Goal: Answer question/provide support: Share knowledge or assist other users

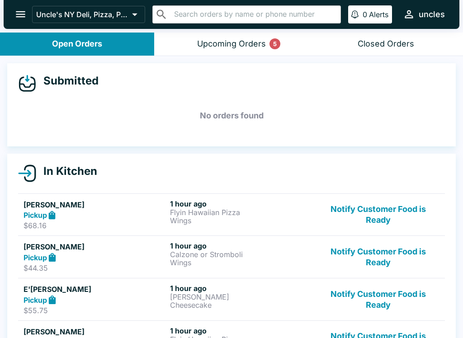
scroll to position [-4, 0]
click at [203, 50] on button "Upcoming Orders 5" at bounding box center [231, 44] width 154 height 23
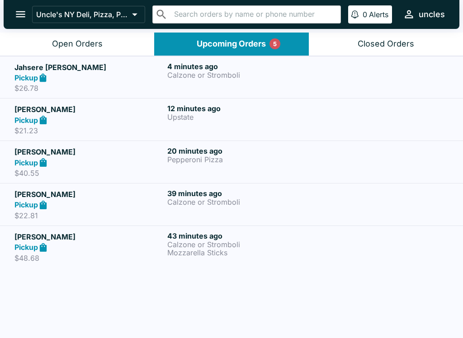
click at [120, 248] on div "Pickup" at bounding box center [88, 247] width 149 height 10
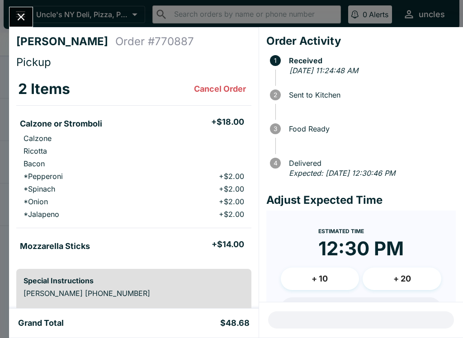
click at [16, 0] on div "[PERSON_NAME] Order # 770887 Pickup 2 Items Cancel Order Calzone or Stromboli +…" at bounding box center [231, 169] width 463 height 338
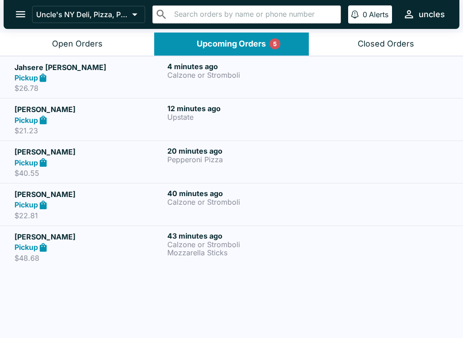
click at [64, 257] on p "$48.68" at bounding box center [88, 258] width 149 height 9
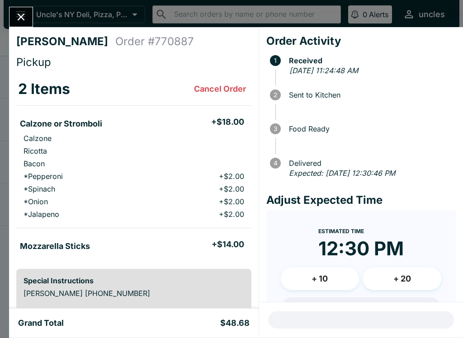
click at [15, 4] on div "[PERSON_NAME] Order # 770887 Pickup 2 Items Cancel Order Calzone or Stromboli +…" at bounding box center [231, 169] width 463 height 338
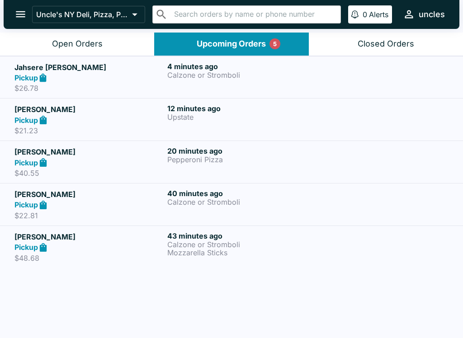
click at [69, 216] on p "$22.81" at bounding box center [88, 215] width 149 height 9
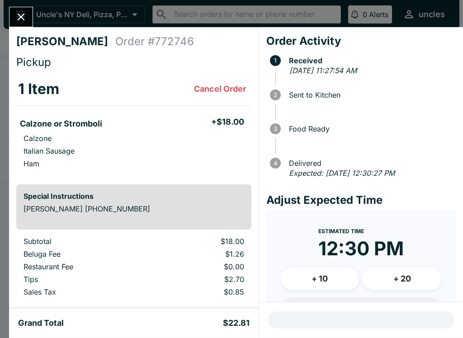
click at [24, 19] on icon "Close" at bounding box center [21, 17] width 12 height 12
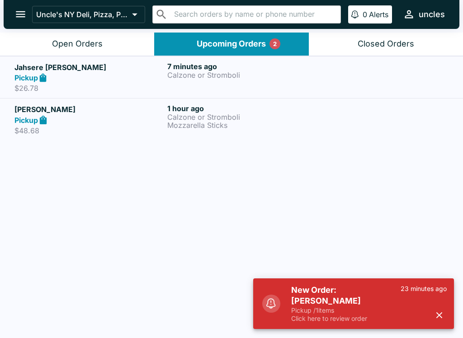
click at [58, 31] on header "Uncle's NY Deli, Pizza, Pasta & Subs ​ ​ 0 Alerts uncles" at bounding box center [231, 16] width 463 height 33
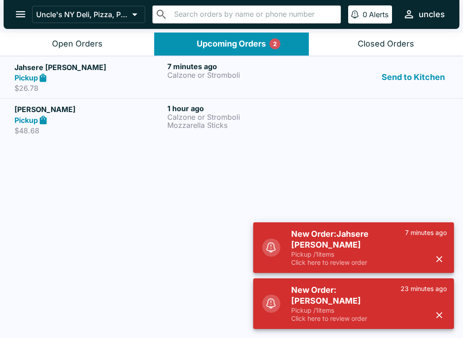
click at [174, 117] on p "Calzone or Stromboli" at bounding box center [241, 117] width 149 height 8
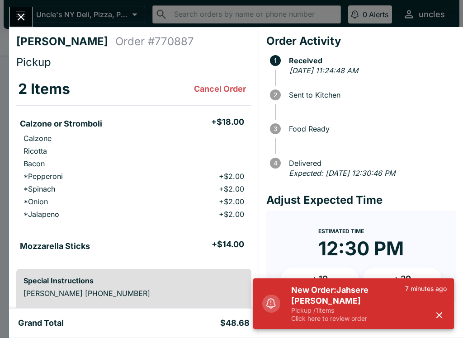
click at [28, 2] on div "[PERSON_NAME] Order # 770887 Pickup 2 Items Cancel Order Calzone or Stromboli +…" at bounding box center [231, 169] width 463 height 338
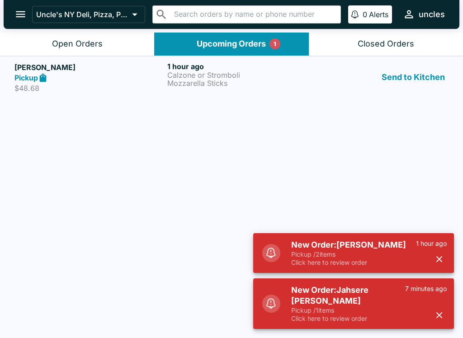
click at [26, 21] on button "open drawer" at bounding box center [20, 14] width 23 height 23
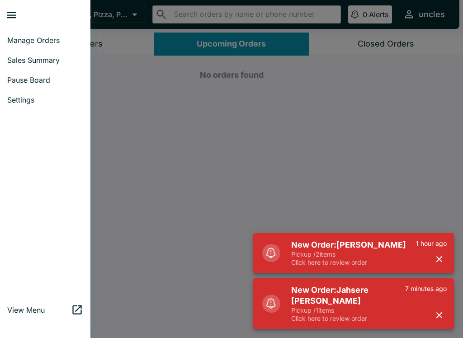
click at [195, 163] on div at bounding box center [231, 169] width 463 height 338
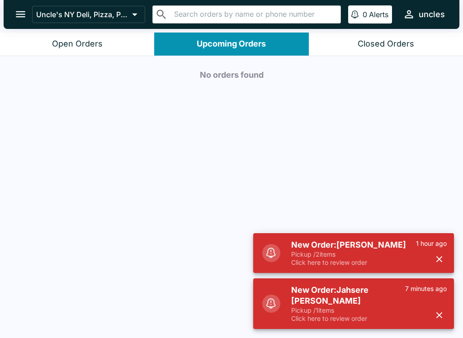
click at [86, 42] on div "Open Orders" at bounding box center [77, 44] width 51 height 10
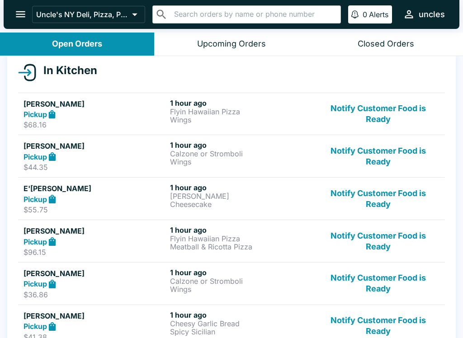
scroll to position [328, 0]
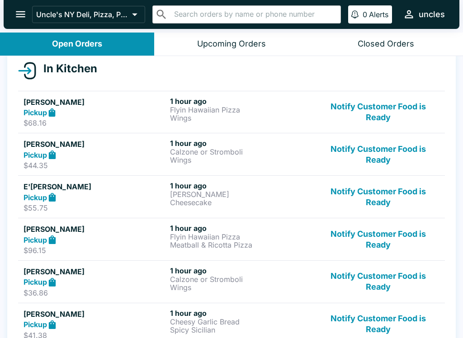
click at [384, 109] on button "Notify Customer Food is Ready" at bounding box center [378, 112] width 122 height 31
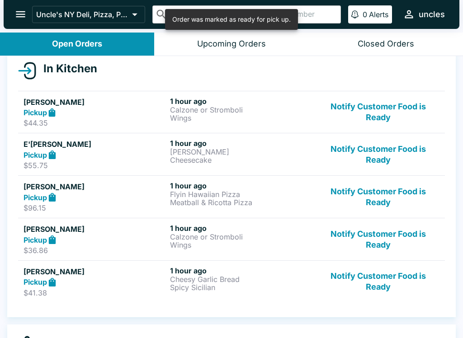
click at [395, 104] on button "Notify Customer Food is Ready" at bounding box center [378, 112] width 122 height 31
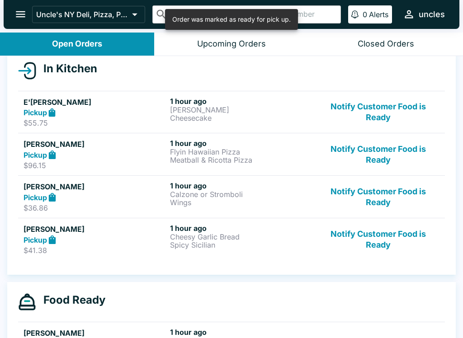
click at [380, 119] on button "Notify Customer Food is Ready" at bounding box center [378, 112] width 122 height 31
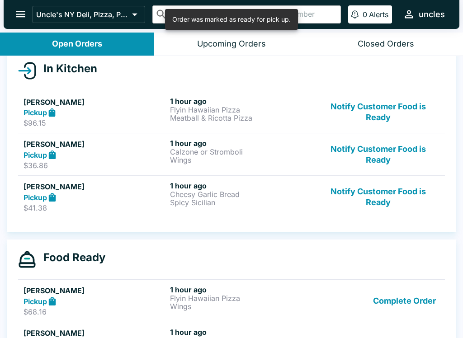
click at [385, 108] on button "Notify Customer Food is Ready" at bounding box center [378, 112] width 122 height 31
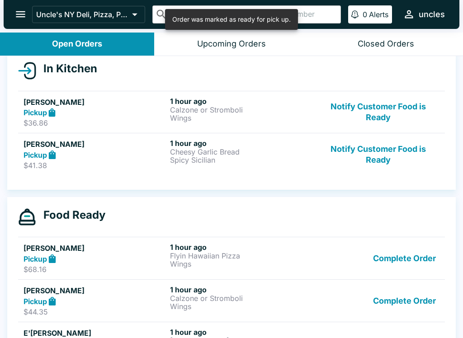
click at [384, 111] on button "Notify Customer Food is Ready" at bounding box center [378, 112] width 122 height 31
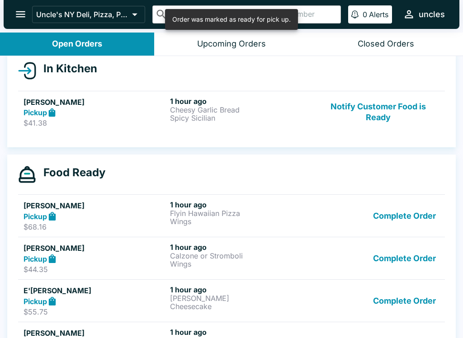
click at [393, 108] on button "Notify Customer Food is Ready" at bounding box center [378, 112] width 122 height 31
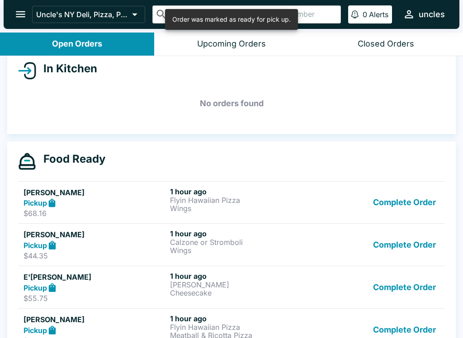
click at [413, 210] on button "Complete Order" at bounding box center [404, 202] width 70 height 31
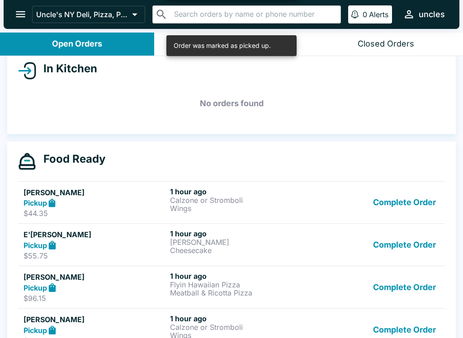
click at [418, 204] on button "Complete Order" at bounding box center [404, 202] width 70 height 31
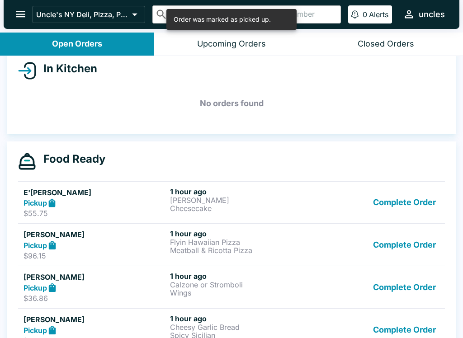
click at [424, 195] on button "Complete Order" at bounding box center [404, 202] width 70 height 31
click at [408, 209] on button "Complete Order" at bounding box center [404, 202] width 70 height 31
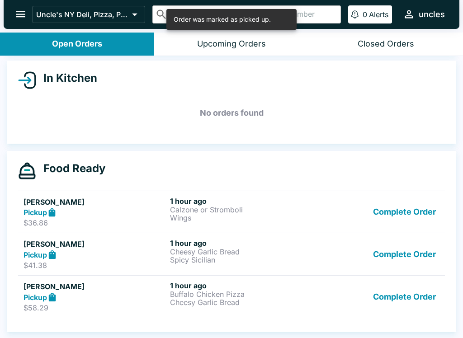
click at [422, 200] on button "Complete Order" at bounding box center [404, 212] width 70 height 31
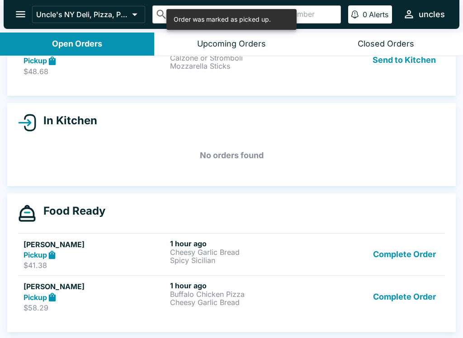
click at [414, 255] on button "Complete Order" at bounding box center [404, 254] width 70 height 31
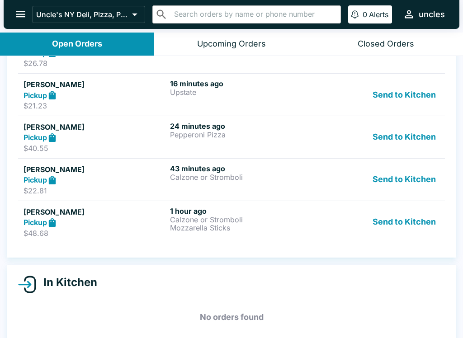
scroll to position [112, 0]
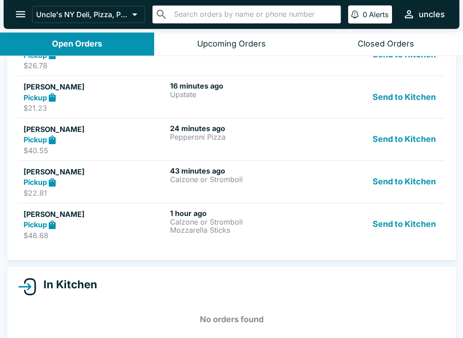
click at [188, 232] on p "Mozzarella Sticks" at bounding box center [241, 230] width 143 height 8
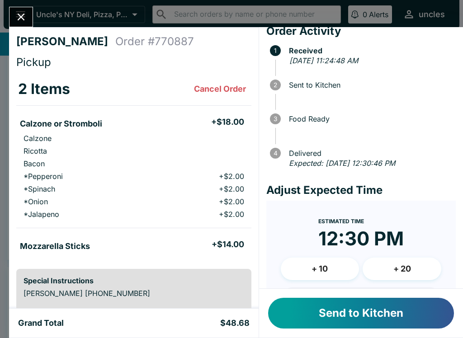
scroll to position [9, 0]
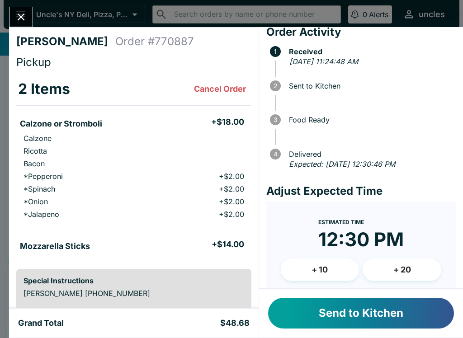
click at [406, 272] on button "+ 20" at bounding box center [402, 270] width 79 height 23
click at [332, 270] on button "+ 10" at bounding box center [320, 270] width 79 height 23
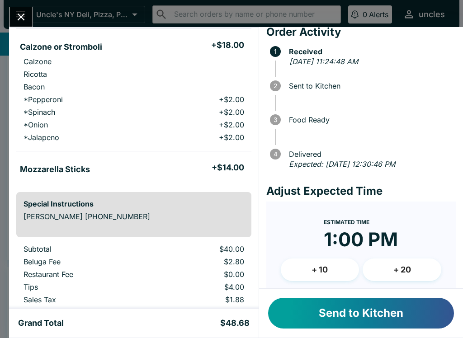
scroll to position [78, 0]
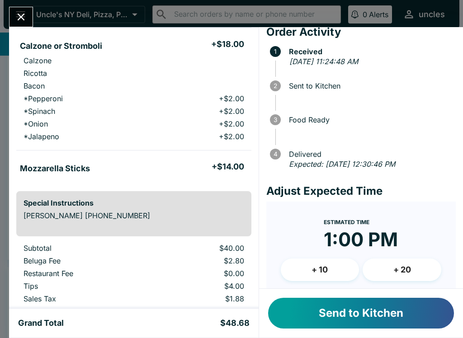
click at [358, 308] on button "Send to Kitchen" at bounding box center [361, 313] width 186 height 31
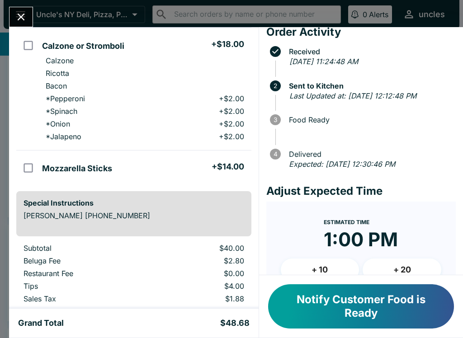
click at [15, 16] on icon "Close" at bounding box center [21, 17] width 12 height 12
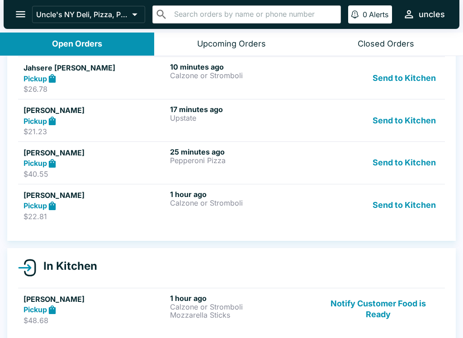
scroll to position [75, 0]
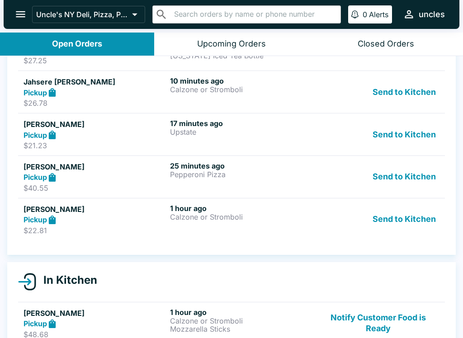
click at [159, 221] on div "Pickup" at bounding box center [95, 220] width 143 height 10
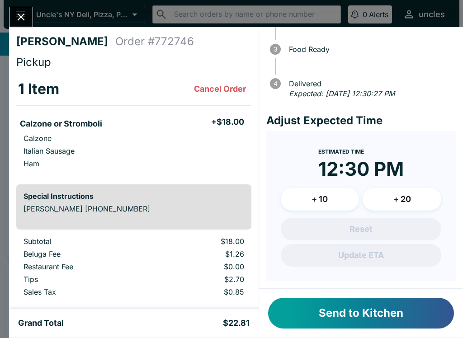
scroll to position [78, 0]
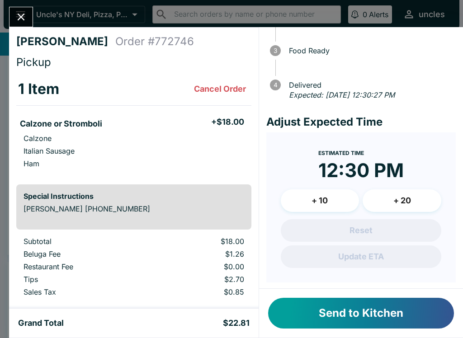
click at [320, 195] on button "+ 10" at bounding box center [320, 200] width 79 height 23
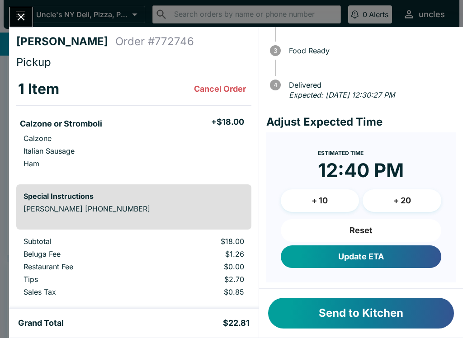
click at [419, 200] on button "+ 20" at bounding box center [402, 200] width 79 height 23
click at [377, 260] on button "Update ETA" at bounding box center [361, 256] width 160 height 23
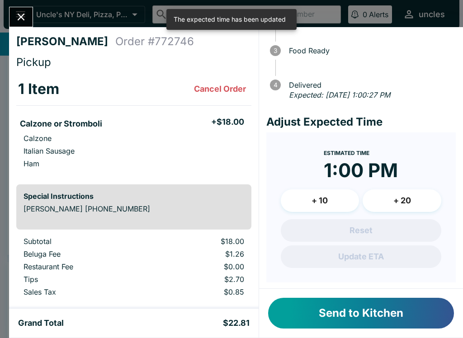
click at [305, 319] on button "Send to Kitchen" at bounding box center [361, 313] width 186 height 31
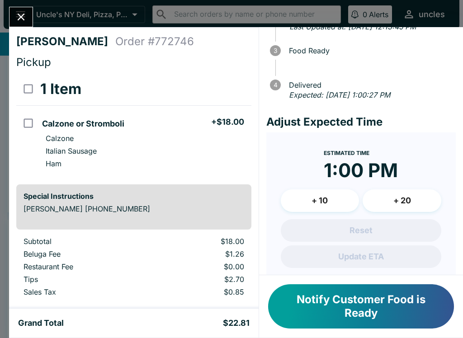
click at [22, 15] on icon "Close" at bounding box center [21, 17] width 12 height 12
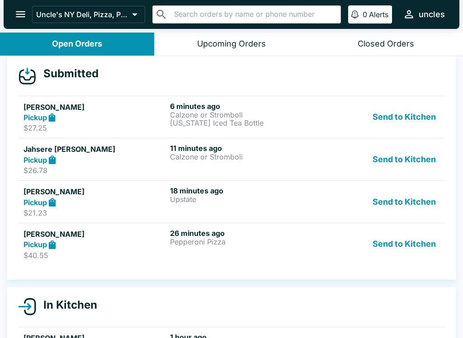
scroll to position [8, 0]
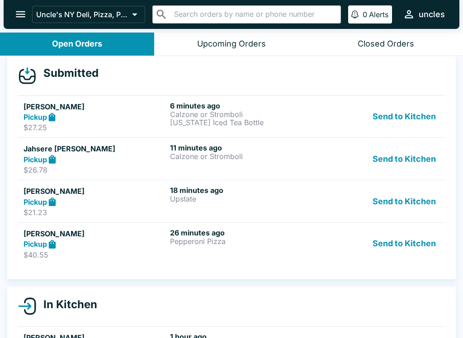
click at [122, 247] on div "Pickup" at bounding box center [95, 244] width 143 height 10
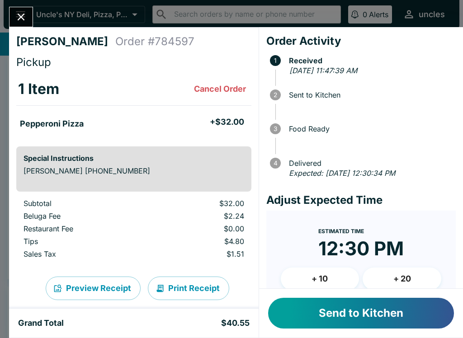
click at [328, 277] on button "+ 10" at bounding box center [320, 279] width 79 height 23
click at [410, 278] on button "+ 20" at bounding box center [402, 279] width 79 height 23
click at [378, 316] on button "Send to Kitchen" at bounding box center [361, 313] width 186 height 31
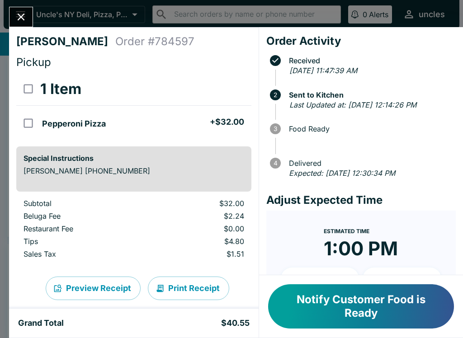
click at [30, 13] on button "Close" at bounding box center [20, 16] width 23 height 19
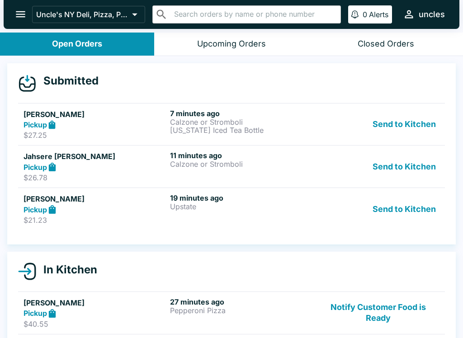
click at [111, 212] on div "Pickup" at bounding box center [95, 209] width 143 height 10
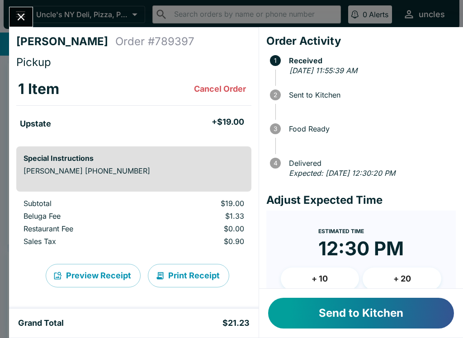
click at [397, 324] on button "Send to Kitchen" at bounding box center [361, 313] width 186 height 31
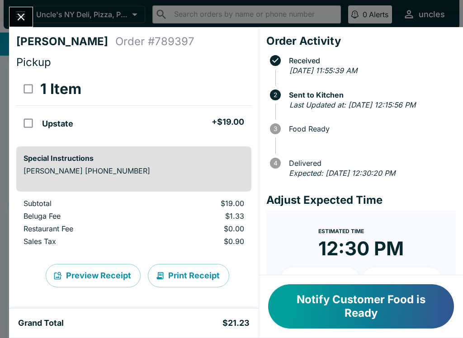
click at [28, 22] on button "Close" at bounding box center [20, 16] width 23 height 19
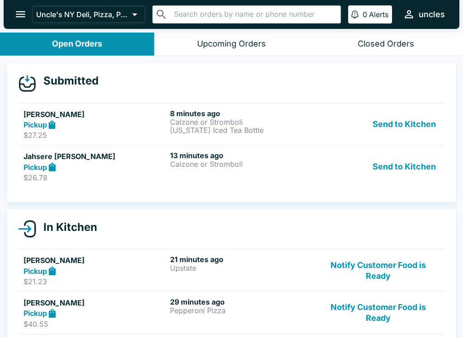
click at [163, 183] on link "[PERSON_NAME] [PERSON_NAME] Pickup $26.78 13 minutes ago Calzone or Stromboli S…" at bounding box center [231, 166] width 427 height 42
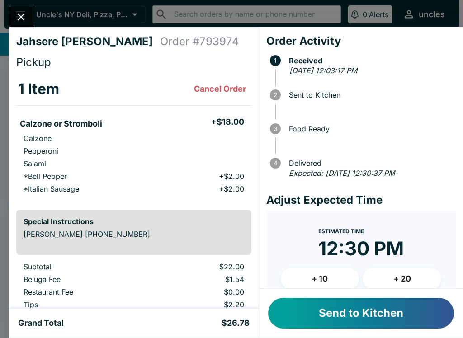
click at [402, 282] on button "+ 20" at bounding box center [402, 279] width 79 height 23
click at [317, 273] on button "+ 10" at bounding box center [320, 279] width 79 height 23
click at [356, 313] on button "Send to Kitchen" at bounding box center [361, 313] width 186 height 31
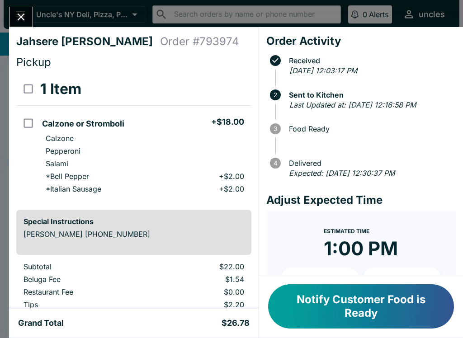
click at [18, 22] on icon "Close" at bounding box center [21, 17] width 12 height 12
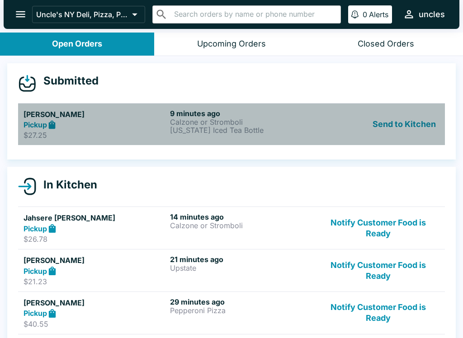
click at [64, 127] on div "Pickup" at bounding box center [95, 125] width 143 height 10
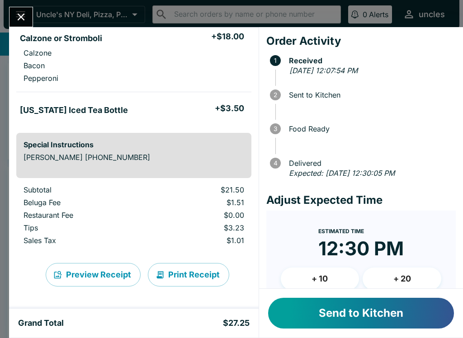
click at [406, 279] on button "+ 20" at bounding box center [402, 279] width 79 height 23
click at [321, 273] on button "+ 10" at bounding box center [320, 279] width 79 height 23
click at [387, 317] on button "Send to Kitchen" at bounding box center [361, 313] width 186 height 31
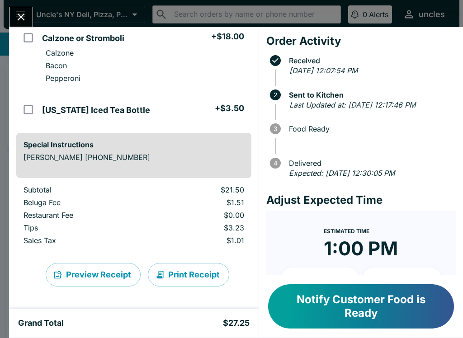
click at [11, 14] on button "Close" at bounding box center [20, 16] width 23 height 19
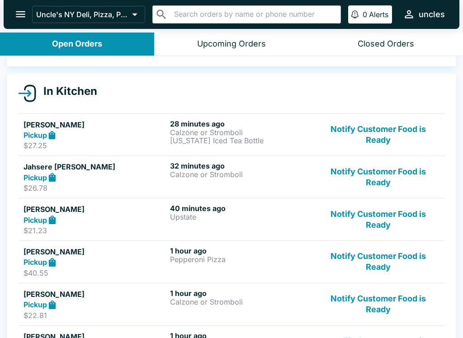
scroll to position [91, 0]
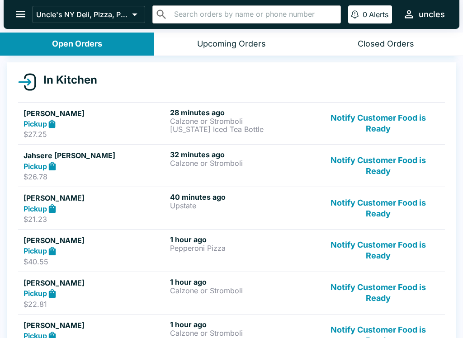
click at [241, 205] on p "Upstate" at bounding box center [241, 206] width 143 height 8
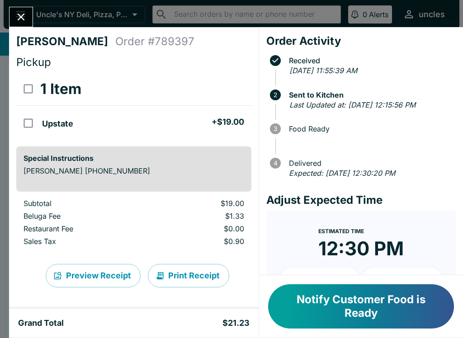
click at [345, 317] on button "Notify Customer Food is Ready" at bounding box center [361, 306] width 186 height 44
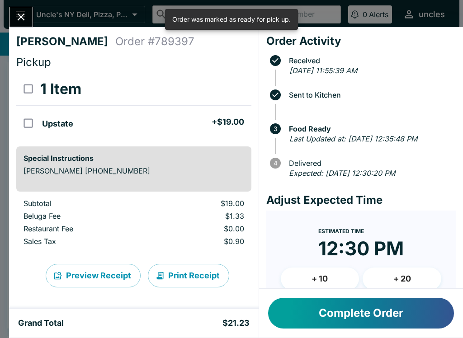
click at [15, 19] on icon "Close" at bounding box center [21, 17] width 12 height 12
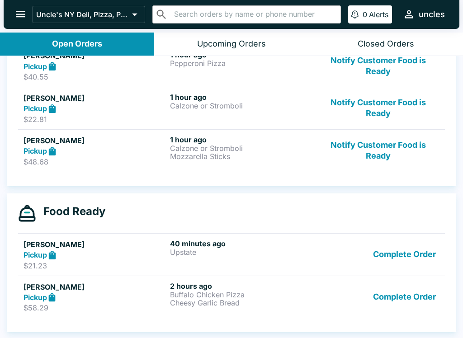
scroll to position [234, 0]
click at [408, 304] on button "Complete Order" at bounding box center [404, 297] width 70 height 31
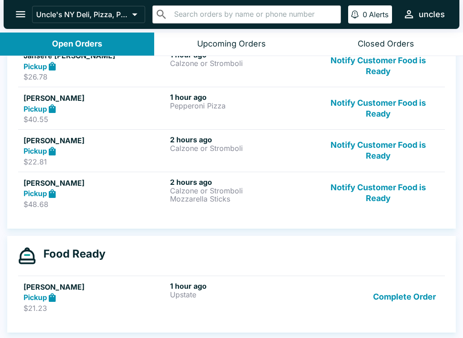
scroll to position [191, 0]
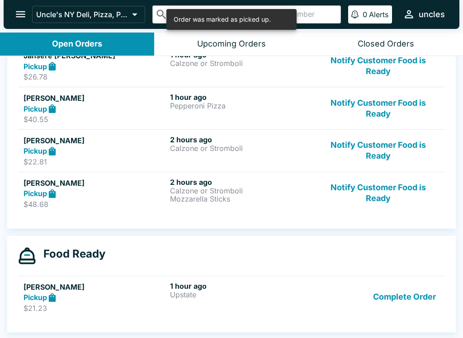
click at [375, 196] on button "Notify Customer Food is Ready" at bounding box center [378, 193] width 122 height 31
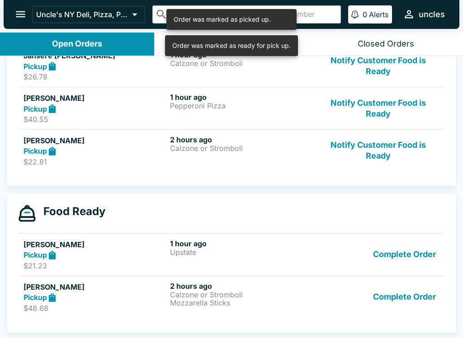
click at [387, 145] on button "Notify Customer Food is Ready" at bounding box center [378, 150] width 122 height 31
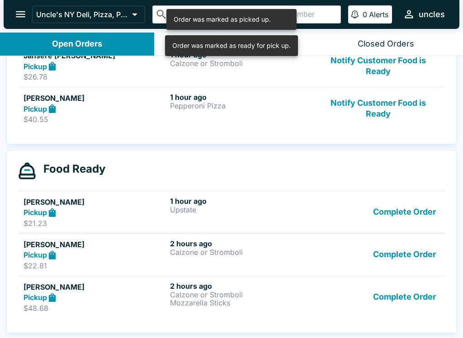
click at [386, 104] on button "Notify Customer Food is Ready" at bounding box center [378, 108] width 122 height 31
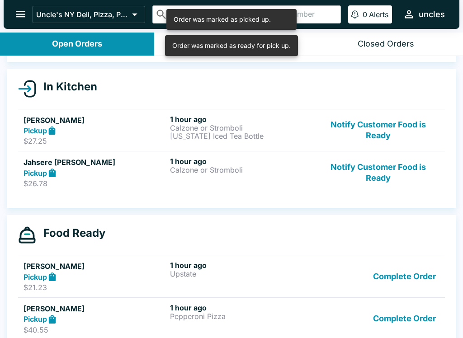
scroll to position [83, 0]
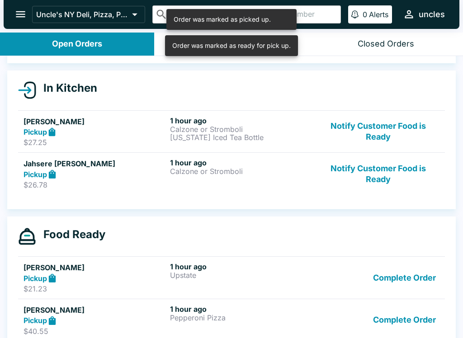
click at [364, 174] on button "Notify Customer Food is Ready" at bounding box center [378, 173] width 122 height 31
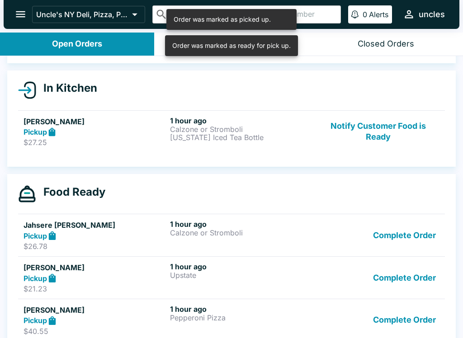
click at [388, 129] on button "Notify Customer Food is Ready" at bounding box center [378, 131] width 122 height 31
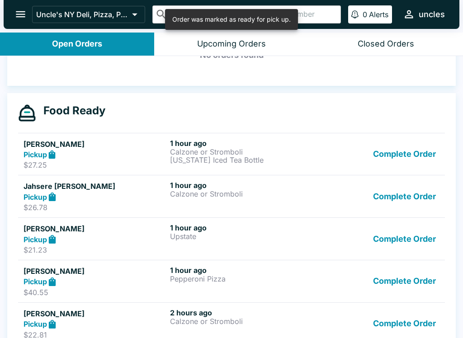
scroll to position [153, 0]
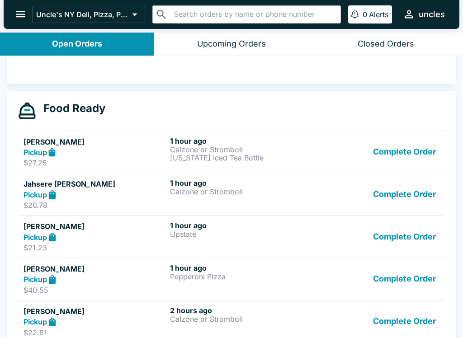
click at [410, 149] on button "Complete Order" at bounding box center [404, 152] width 70 height 31
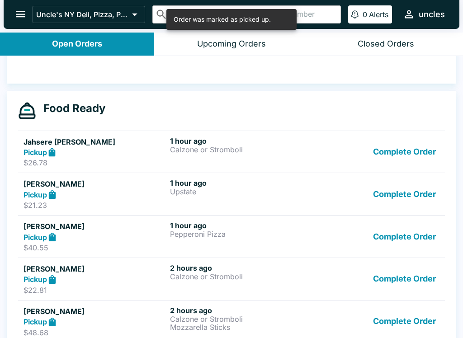
click at [413, 151] on button "Complete Order" at bounding box center [404, 152] width 70 height 31
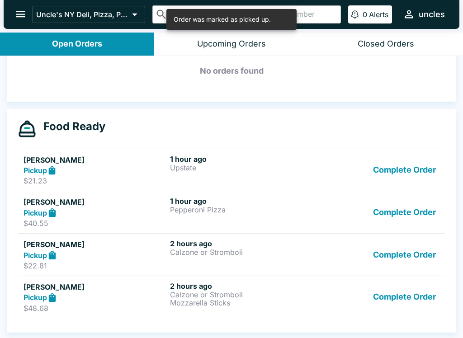
scroll to position [135, 0]
click at [410, 214] on button "Complete Order" at bounding box center [404, 212] width 70 height 31
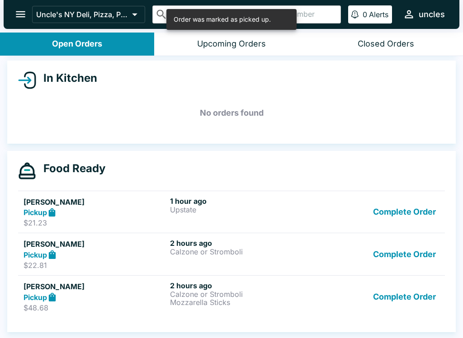
scroll to position [93, 0]
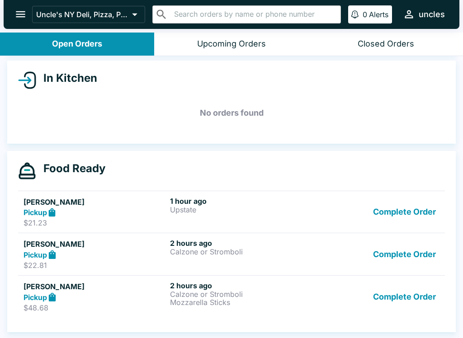
click at [402, 296] on button "Complete Order" at bounding box center [404, 296] width 70 height 31
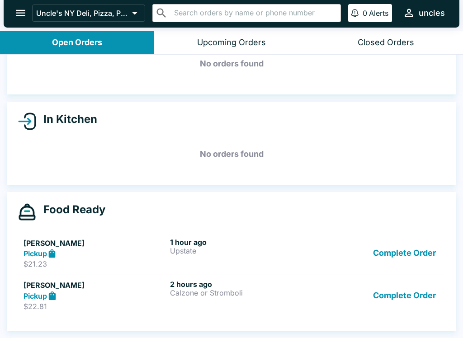
scroll to position [0, 0]
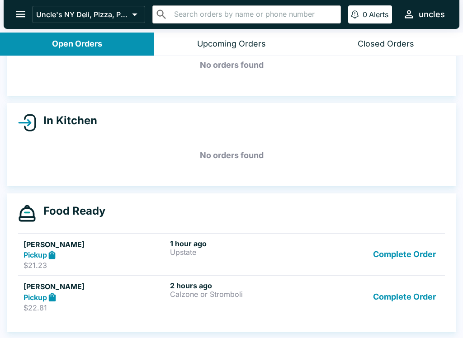
click at [208, 33] on button "Upcoming Orders" at bounding box center [231, 44] width 154 height 23
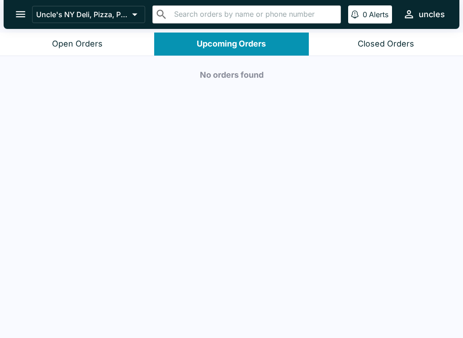
click at [53, 43] on div "Open Orders" at bounding box center [77, 44] width 51 height 10
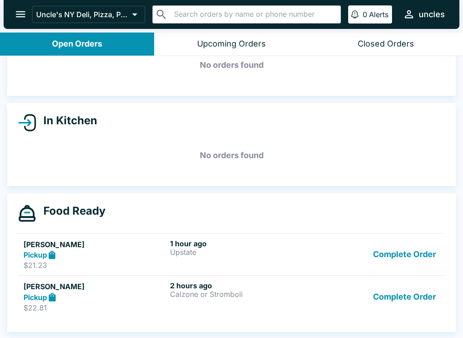
scroll to position [51, 0]
